Goal: Information Seeking & Learning: Learn about a topic

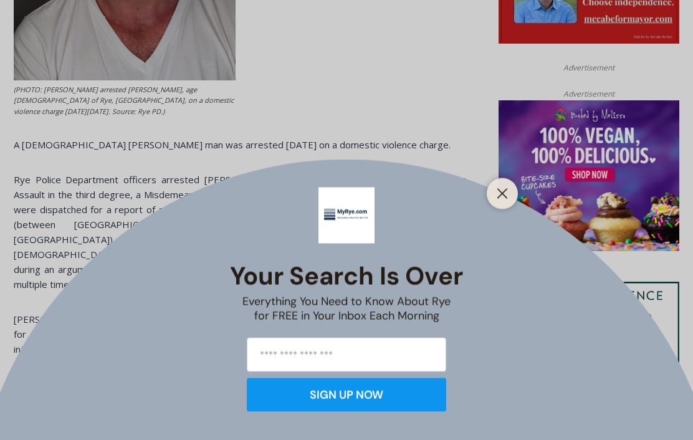
scroll to position [751, 0]
click at [498, 199] on icon "Close" at bounding box center [502, 193] width 11 height 11
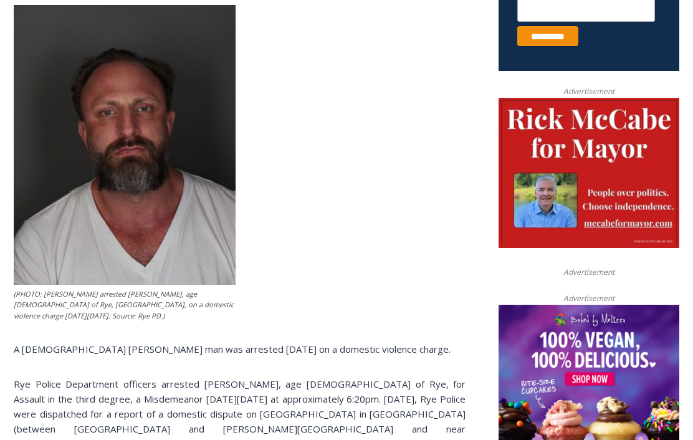
scroll to position [525, 0]
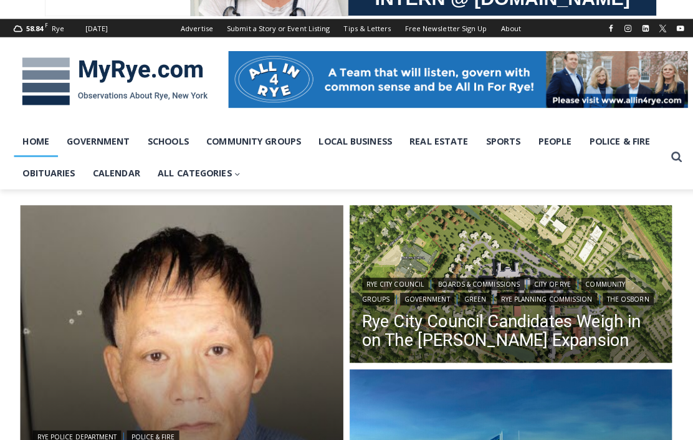
scroll to position [145, 0]
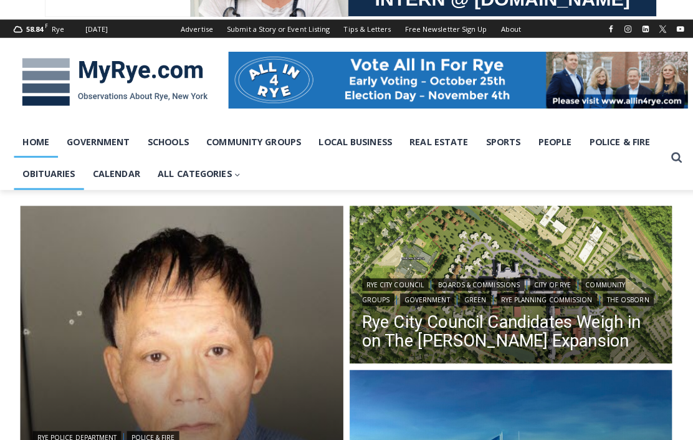
click at [37, 184] on link "Obituaries" at bounding box center [48, 171] width 69 height 31
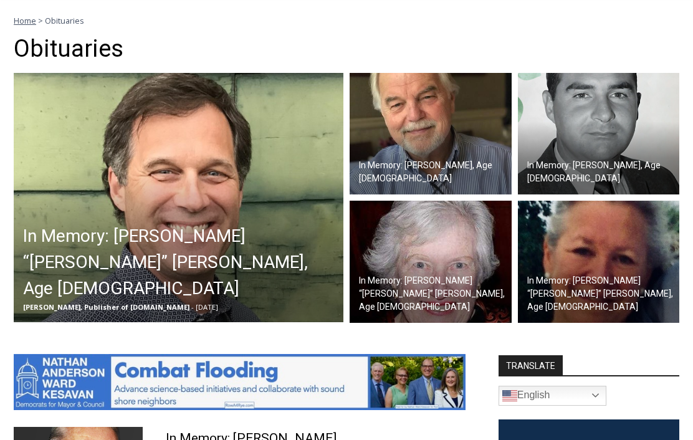
scroll to position [340, 0]
click at [462, 146] on img at bounding box center [431, 134] width 162 height 122
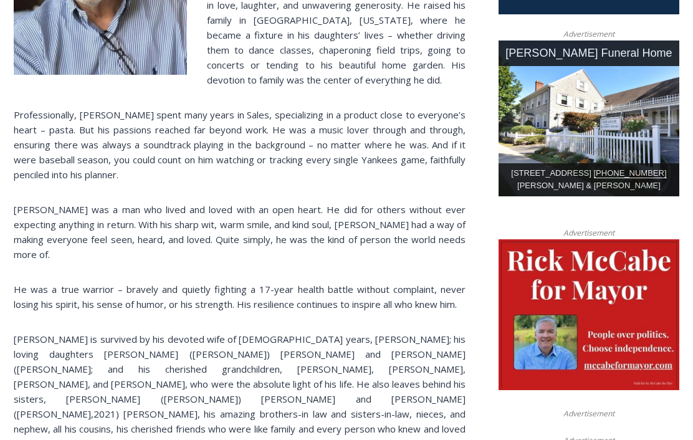
scroll to position [608, 0]
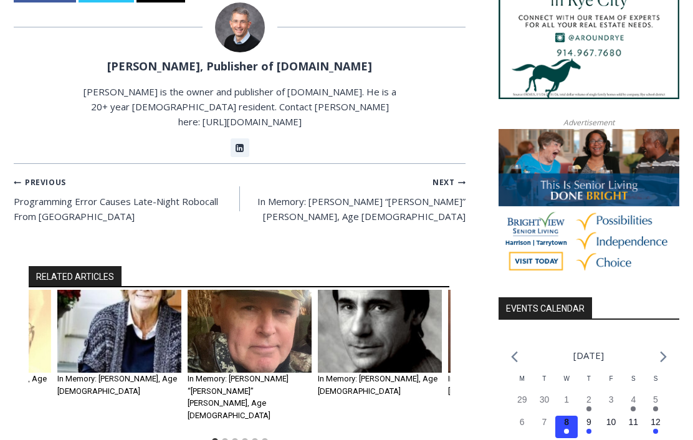
scroll to position [1283, 0]
